Goal: Transaction & Acquisition: Purchase product/service

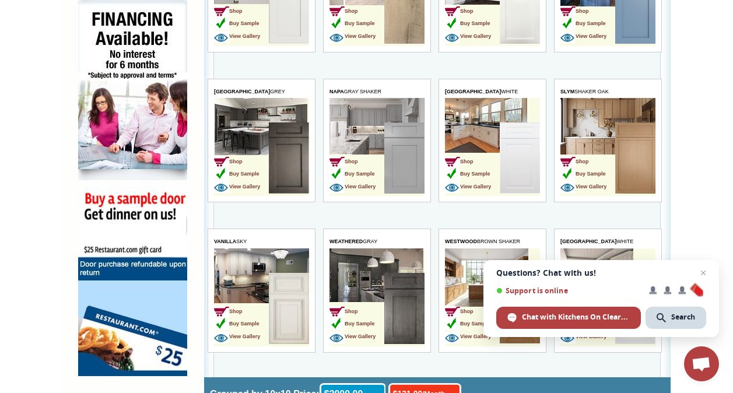
scroll to position [742, 0]
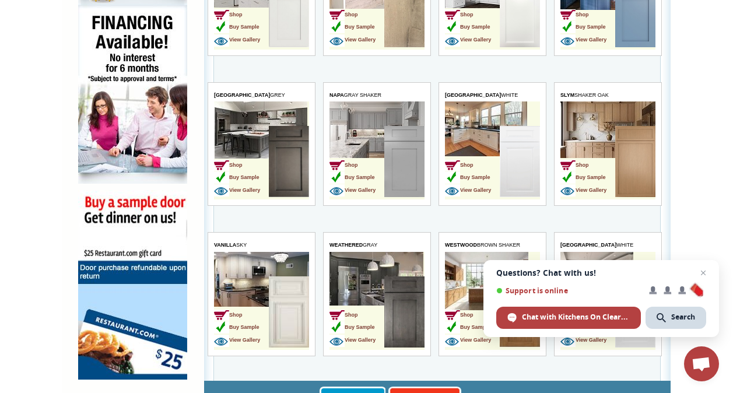
click at [236, 260] on td "Shop Buy Sample View Gallery" at bounding box center [261, 301] width 95 height 98
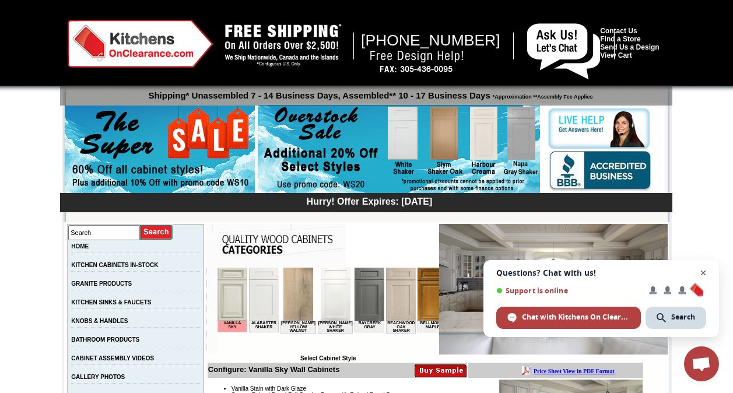
click at [706, 276] on span "Close chat" at bounding box center [703, 273] width 15 height 15
